Goal: Task Accomplishment & Management: Manage account settings

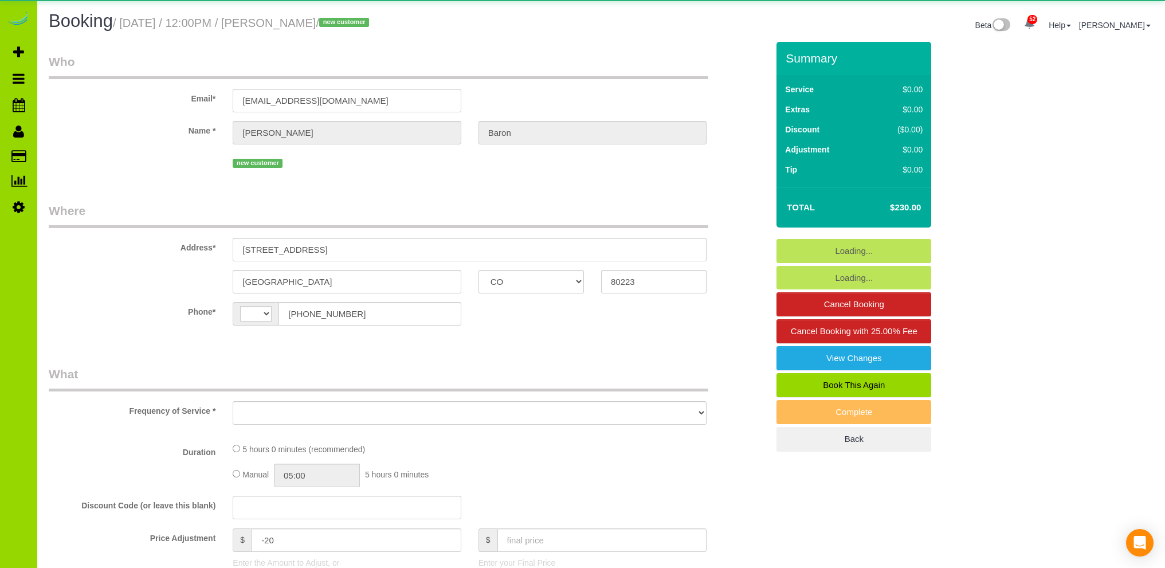
select select "CO"
select select "string:[GEOGRAPHIC_DATA]"
select select "object:1220"
select select "string:fspay-959506e8-4cf4-423a-81e7-a95e3e1bf1c4"
select select "spot1"
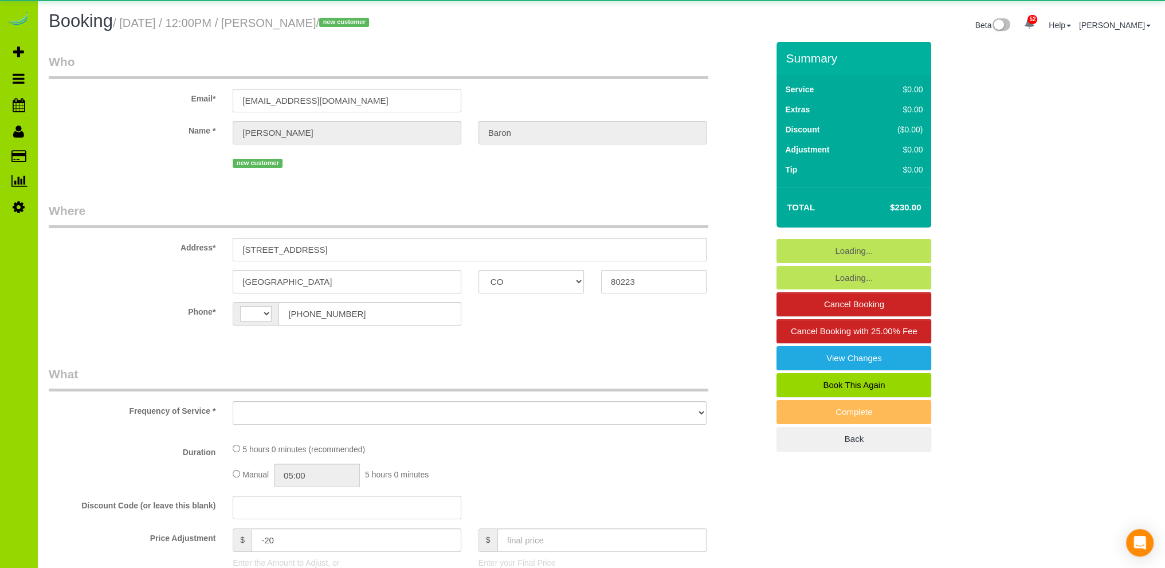
select select "number:2"
select select "number:12"
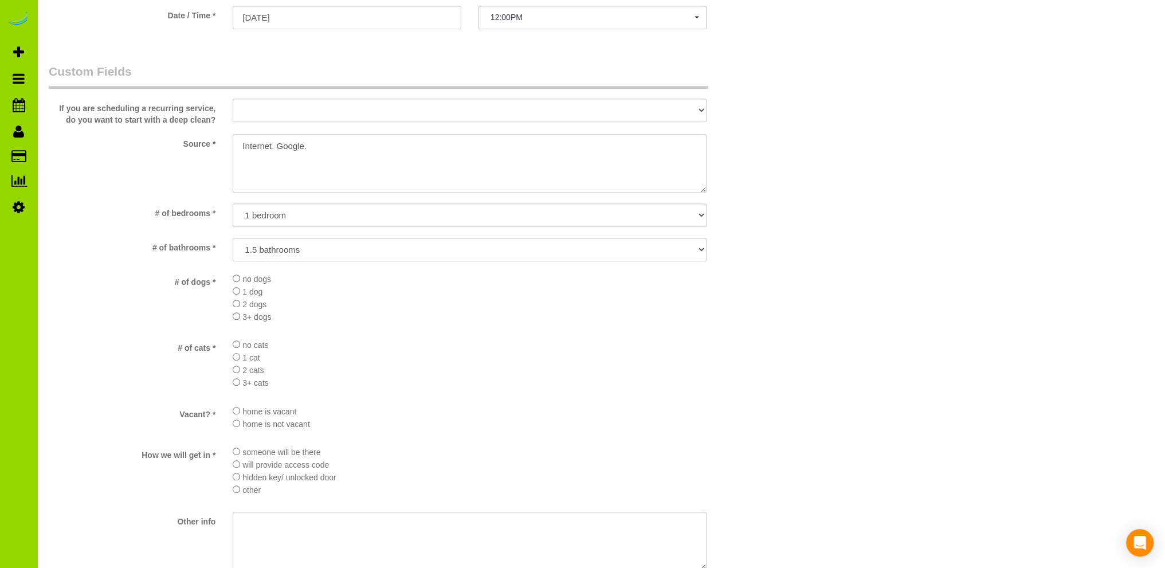
scroll to position [1432, 0]
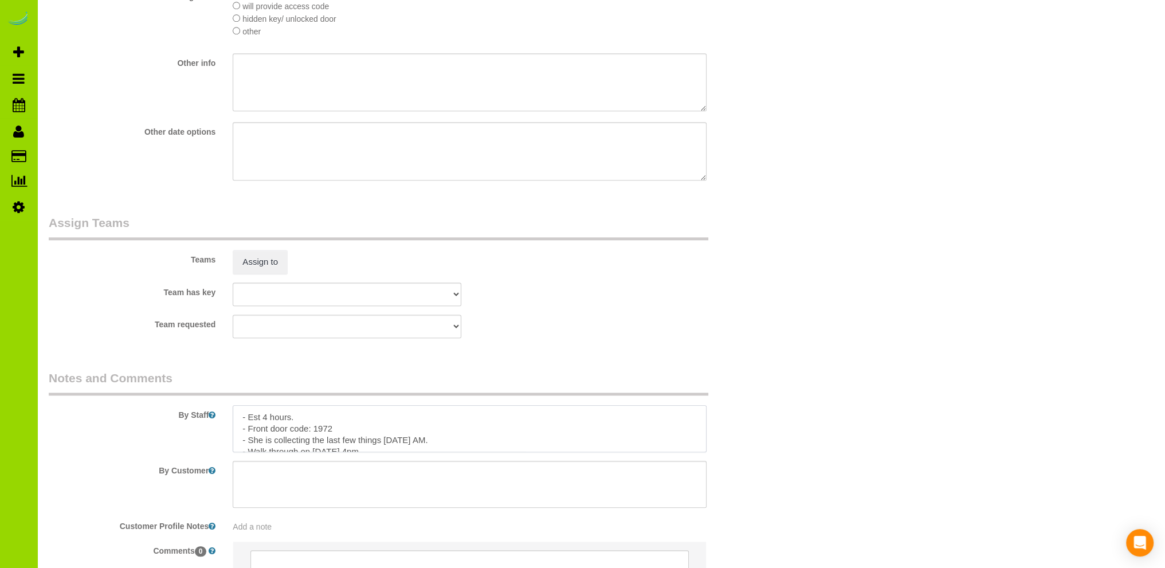
click at [266, 419] on textarea at bounding box center [470, 428] width 474 height 47
type textarea "- Est 4.5 hours. - Front door code: 1972 - She is collecting the last few thing…"
click at [531, 347] on fieldset "Assign Teams Teams Assign to Team has key [GEOGRAPHIC_DATA][PERSON_NAME] ANGEL …" at bounding box center [408, 280] width 719 height 132
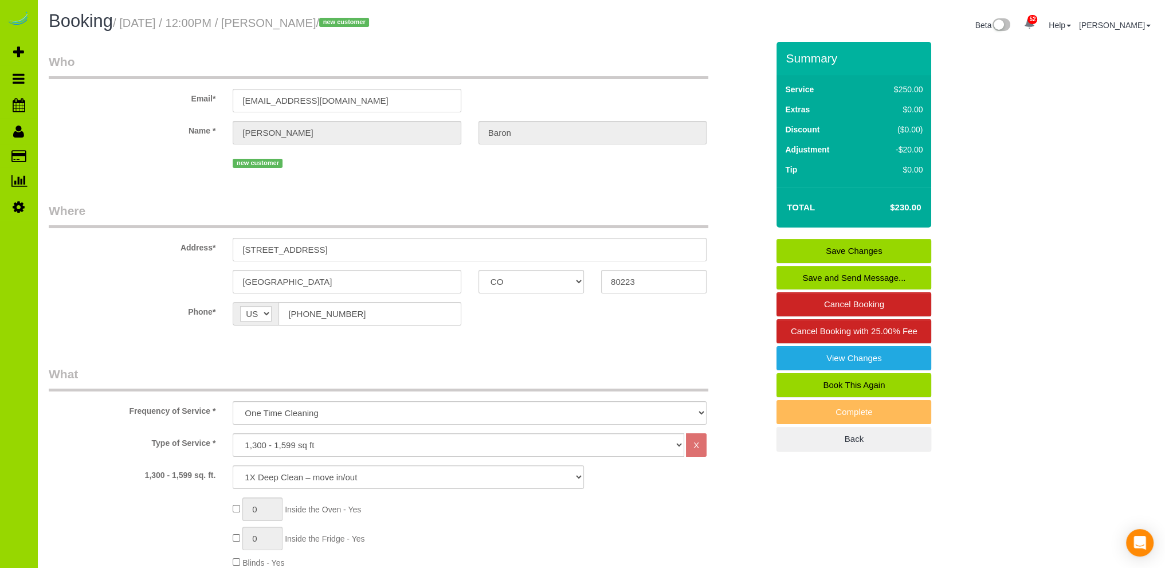
scroll to position [229, 0]
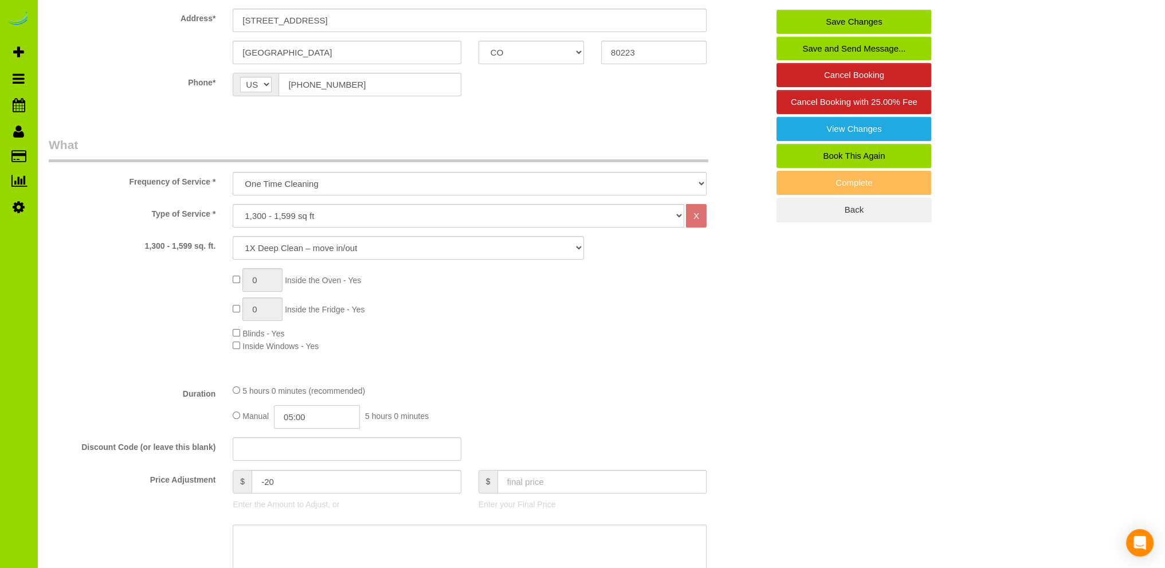
click at [291, 418] on input "05:00" at bounding box center [317, 416] width 86 height 23
type input "04:30"
click at [304, 437] on li "04:30" at bounding box center [304, 437] width 51 height 15
select select "spot6"
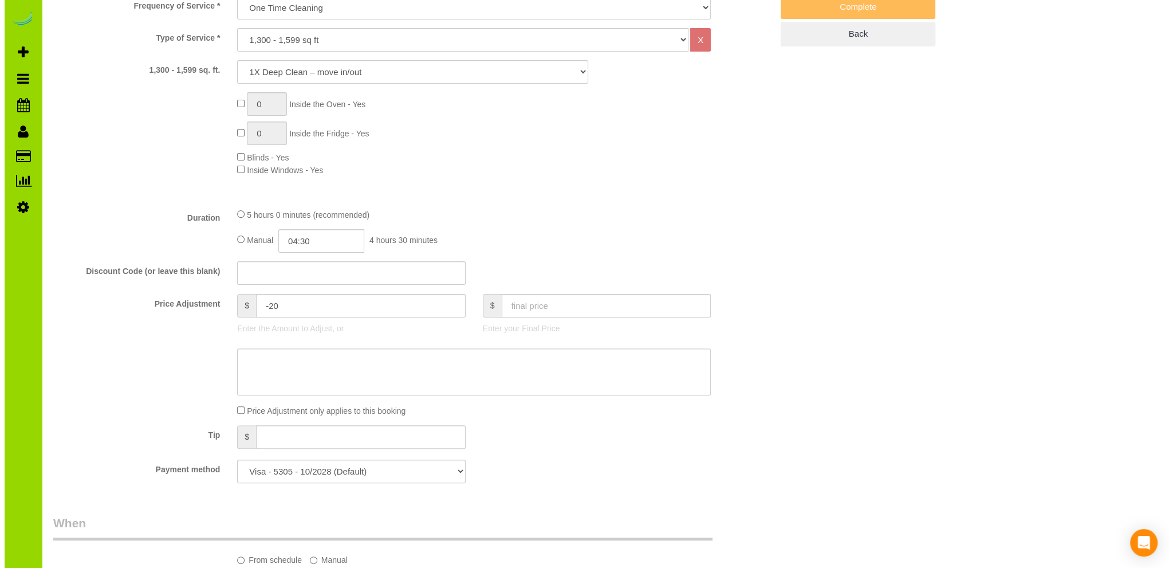
scroll to position [1375, 0]
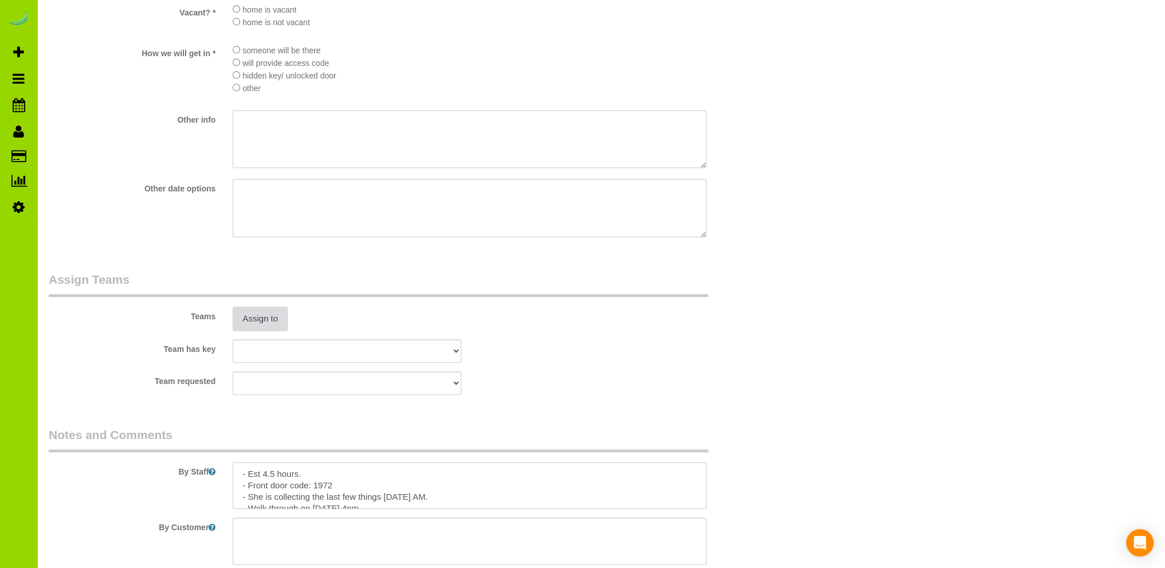
click at [267, 325] on button "Assign to" at bounding box center [260, 319] width 55 height 24
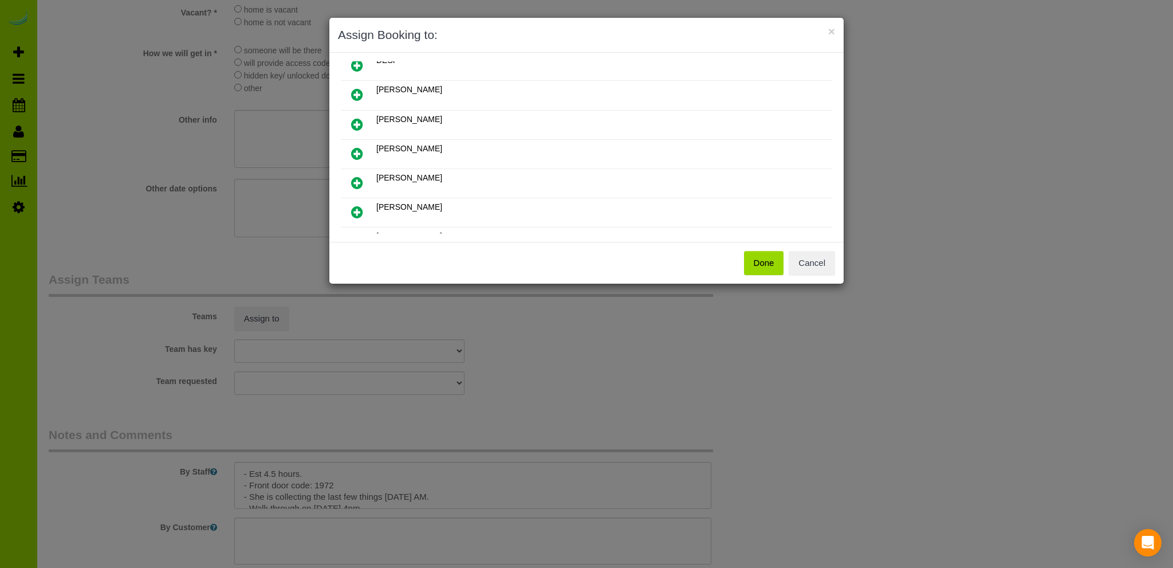
scroll to position [164, 0]
click at [360, 173] on icon at bounding box center [357, 180] width 12 height 14
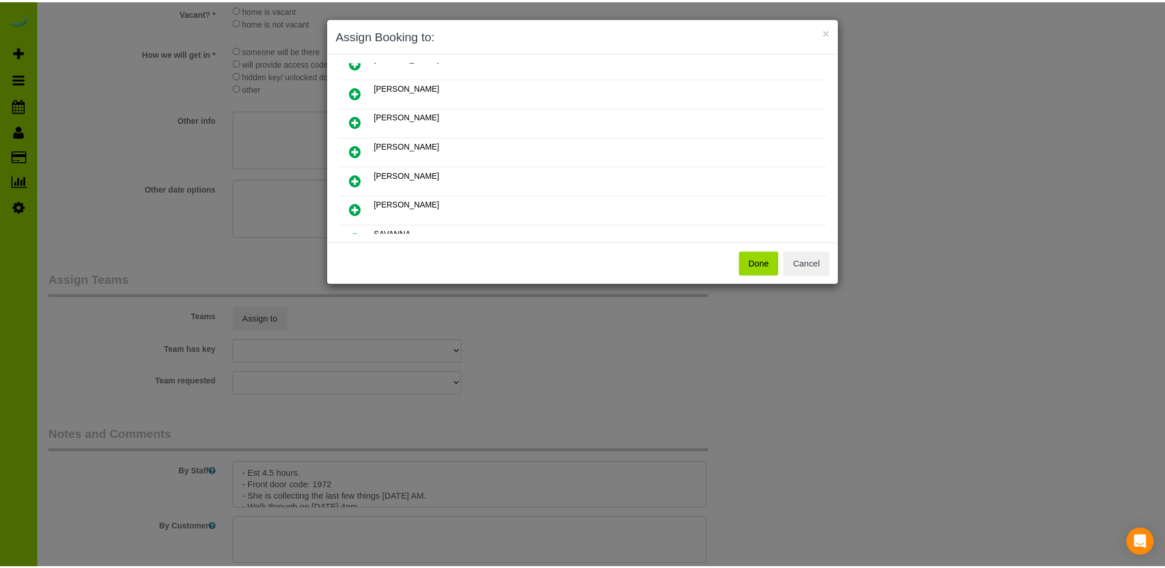
scroll to position [190, 0]
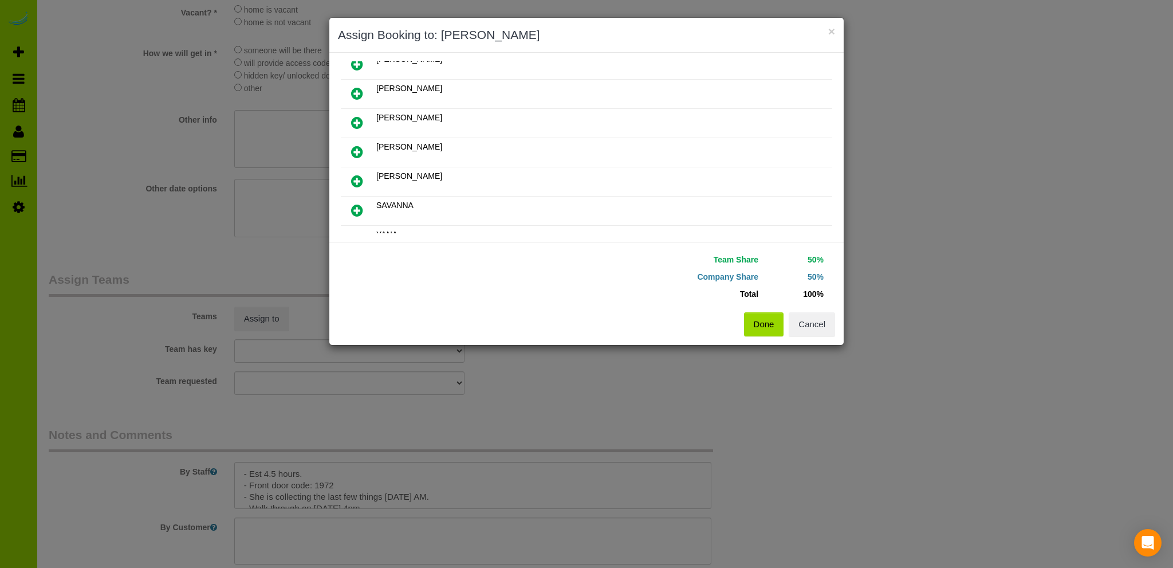
click at [757, 320] on button "Done" at bounding box center [764, 324] width 40 height 24
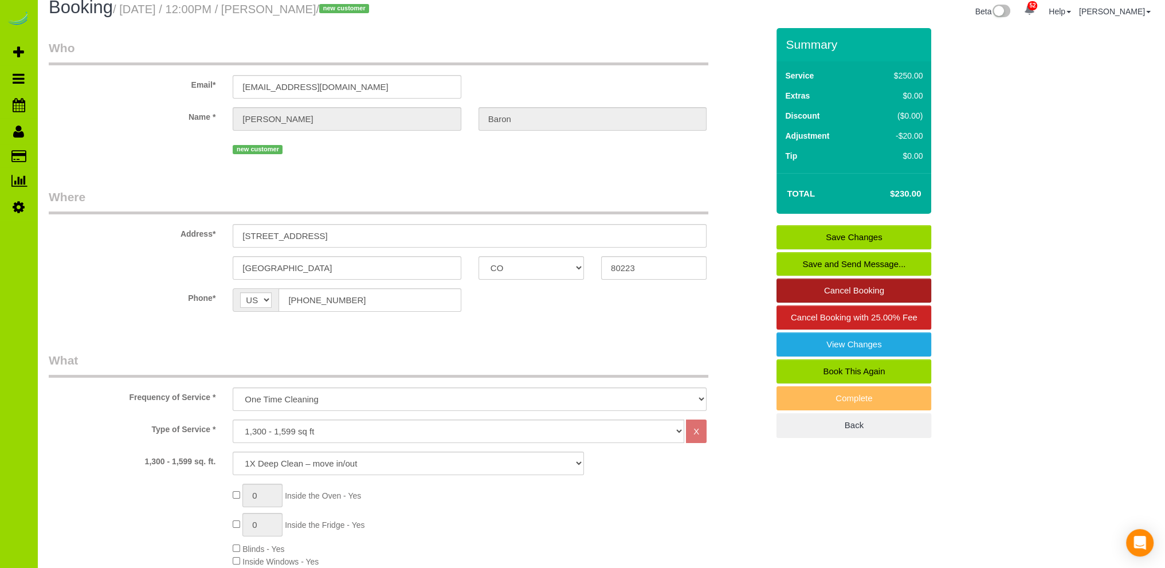
scroll to position [0, 0]
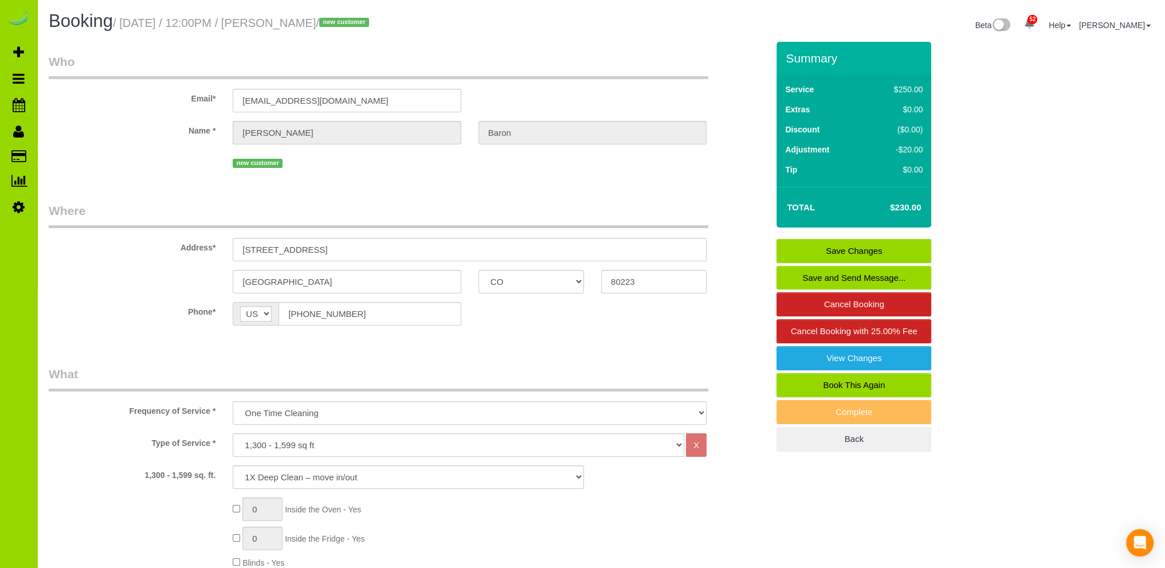
drag, startPoint x: 827, startPoint y: 248, endPoint x: 821, endPoint y: 251, distance: 6.9
click at [826, 248] on link "Save Changes" at bounding box center [853, 251] width 155 height 24
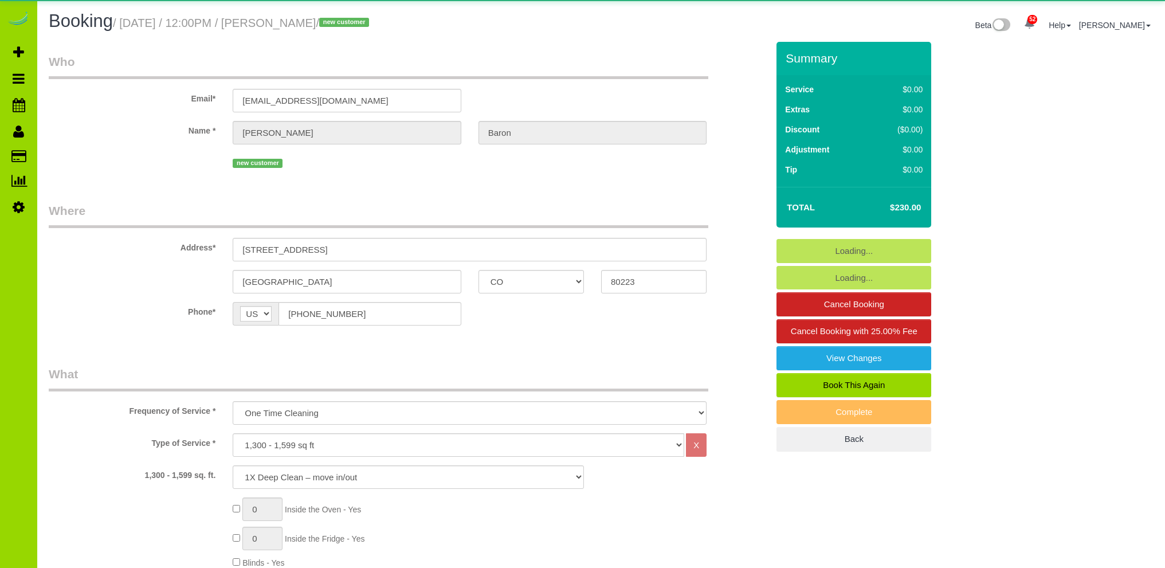
select select "CO"
select select "spot1"
select select "number:2"
select select "number:12"
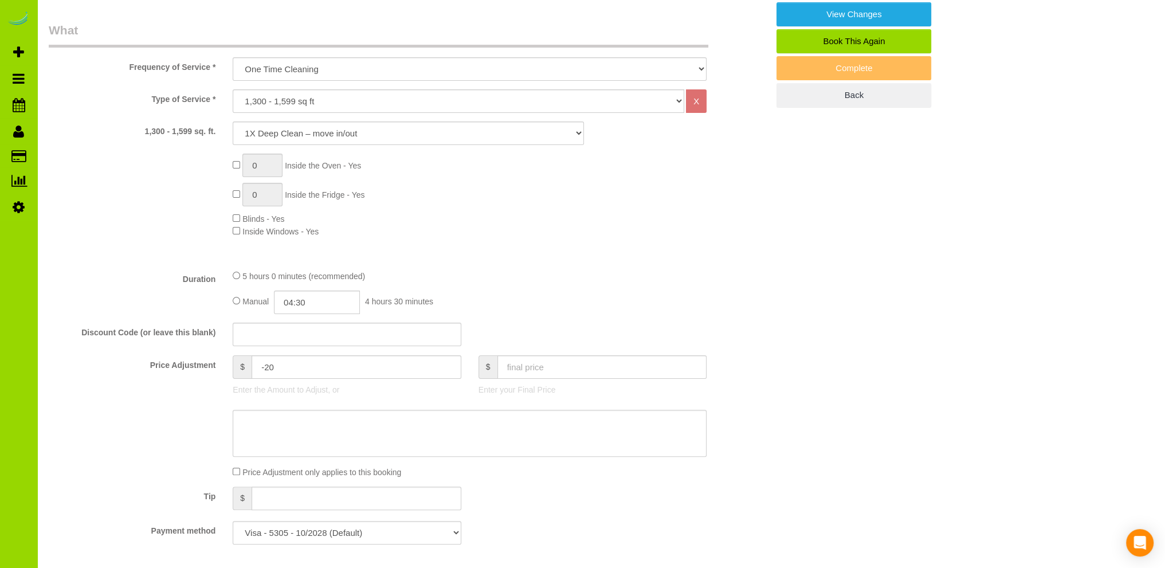
scroll to position [573, 0]
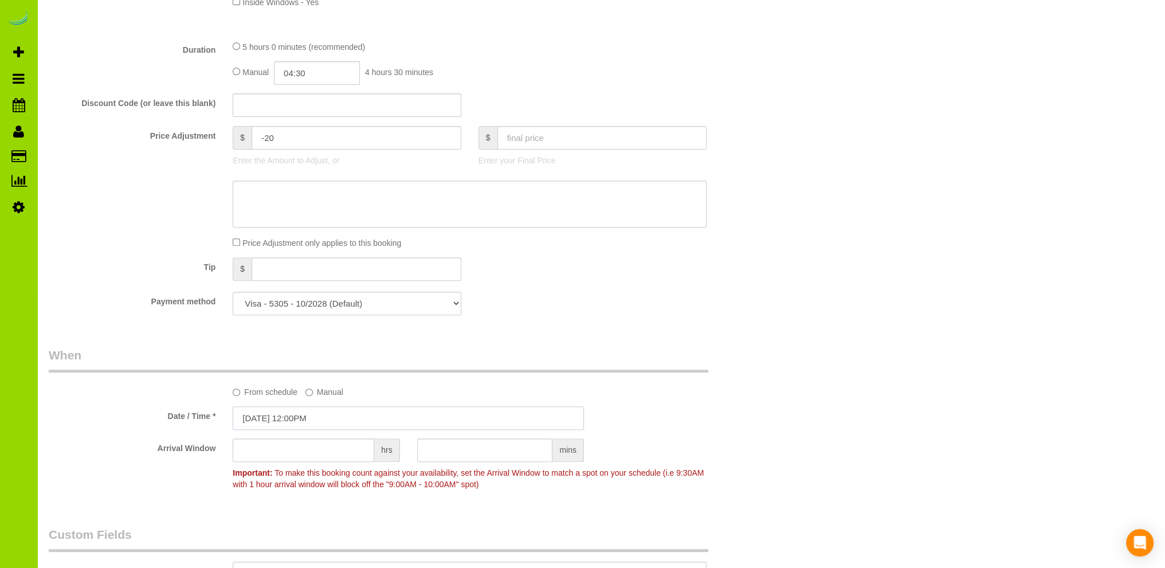
click at [262, 415] on input "08/30/2025 12:00PM" at bounding box center [408, 417] width 351 height 23
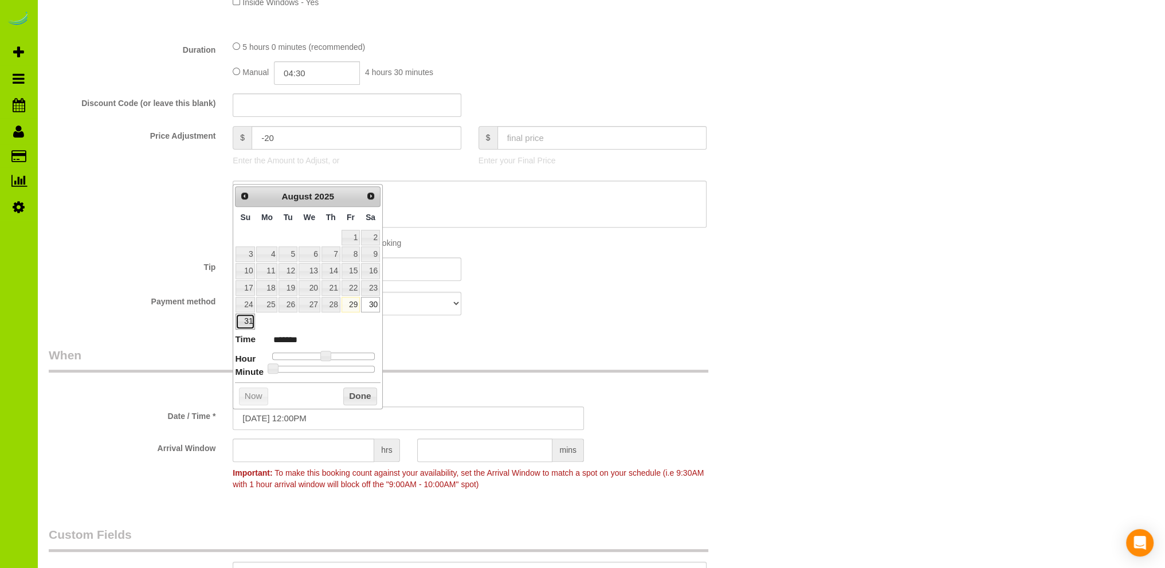
click at [245, 320] on link "31" at bounding box center [244, 320] width 19 height 15
type input "08/31/2025 11:00AM"
type input "*******"
type input "08/31/2025 10:00AM"
type input "*******"
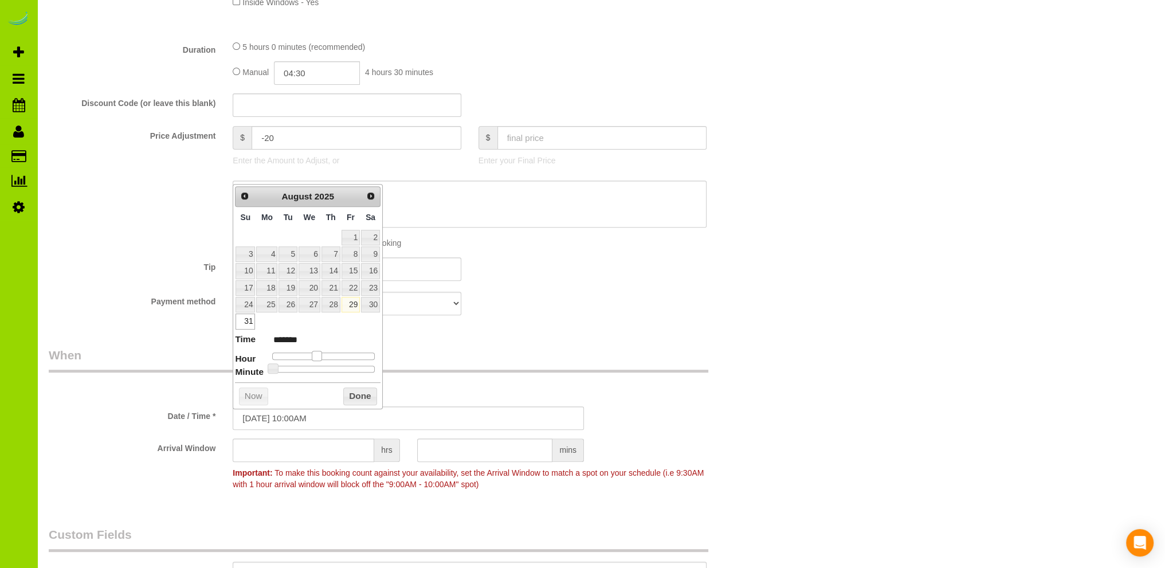
type input "08/31/2025 9:00AM"
type input "******"
type input "08/31/2025 8:00AM"
type input "******"
type input "08/31/2025 9:00AM"
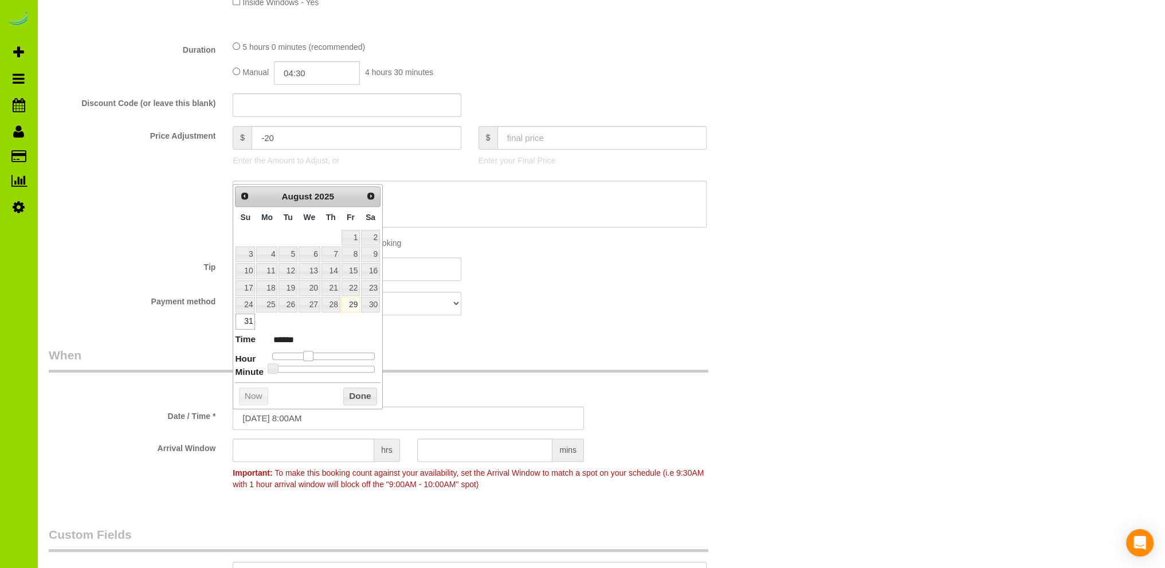
type input "******"
drag, startPoint x: 325, startPoint y: 351, endPoint x: 313, endPoint y: 352, distance: 12.7
click at [313, 352] on span at bounding box center [312, 356] width 10 height 10
click at [356, 395] on button "Done" at bounding box center [360, 396] width 34 height 18
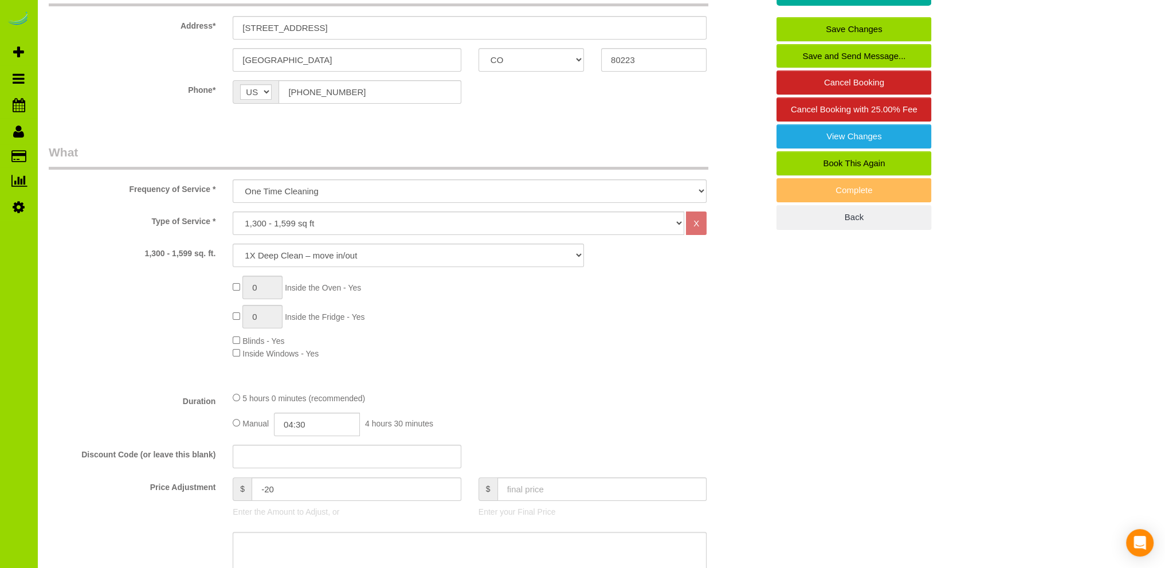
scroll to position [0, 0]
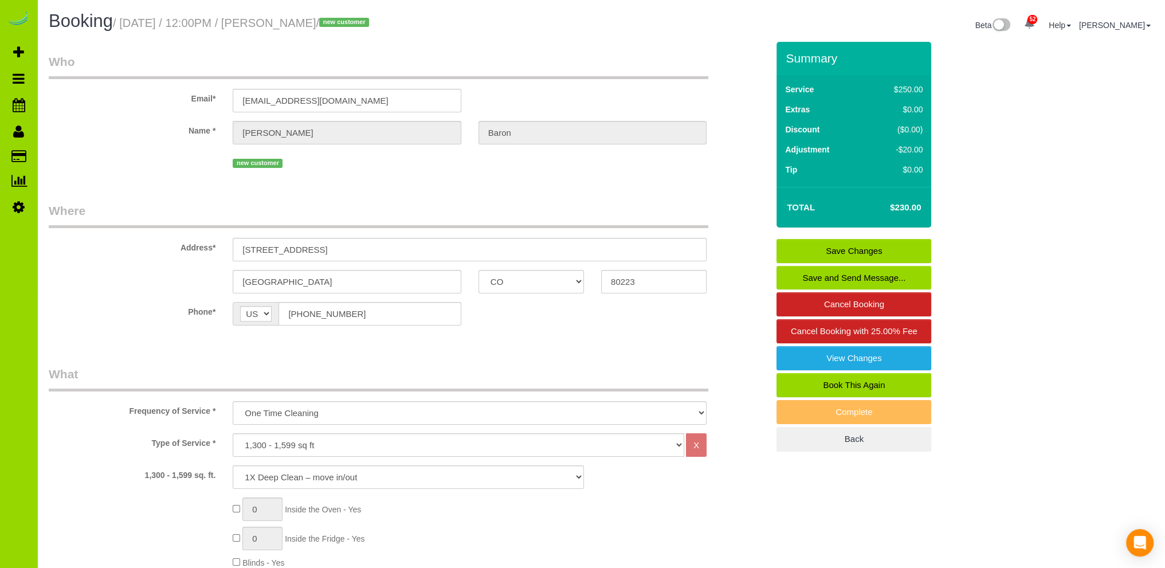
click at [823, 247] on link "Save Changes" at bounding box center [853, 251] width 155 height 24
